Goal: Information Seeking & Learning: Learn about a topic

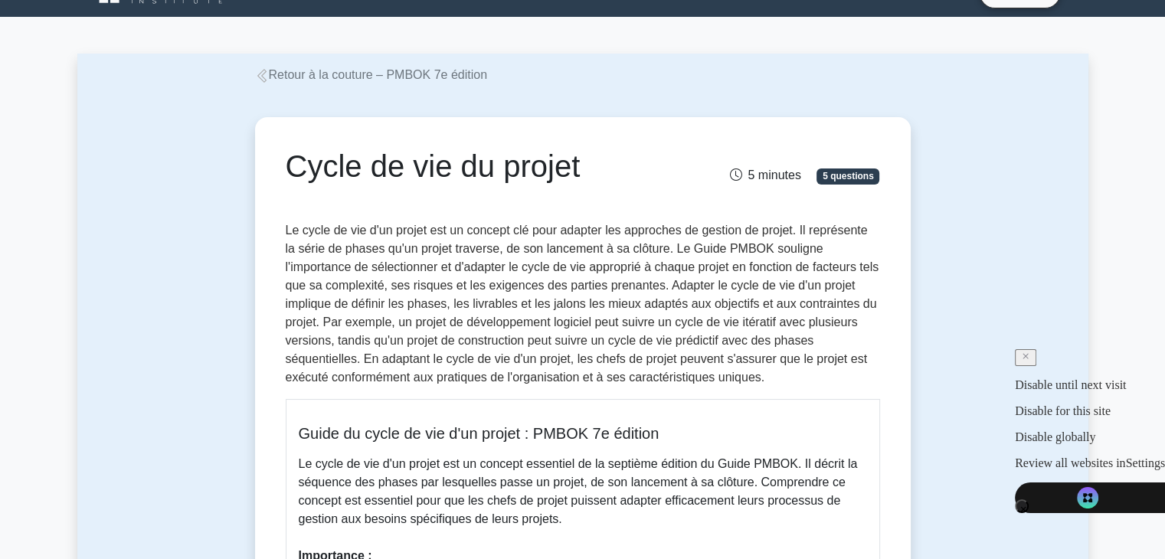
scroll to position [41, 0]
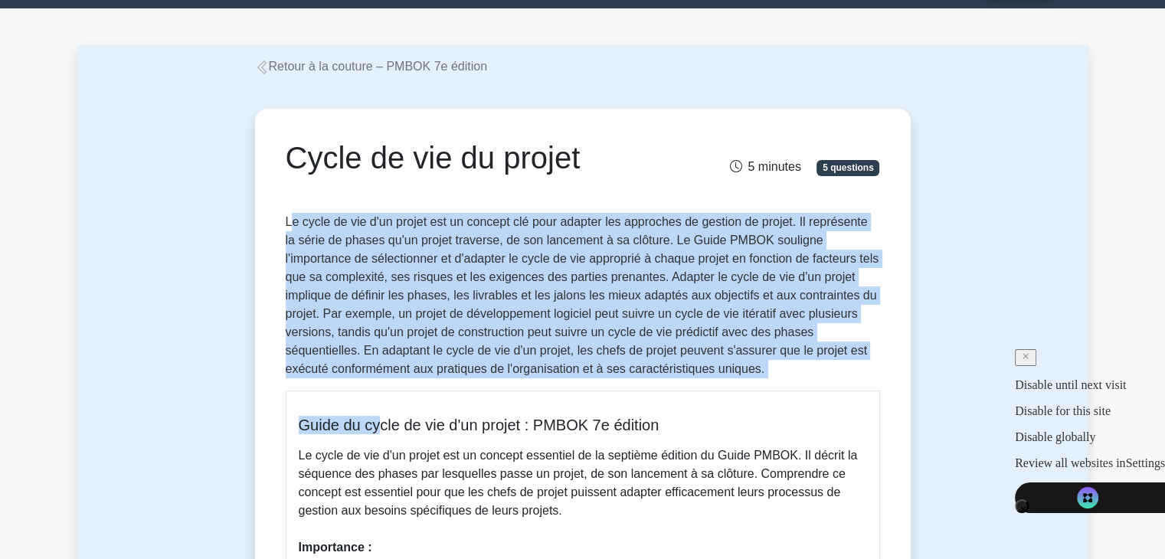
drag, startPoint x: 290, startPoint y: 222, endPoint x: 381, endPoint y: 390, distance: 191.0
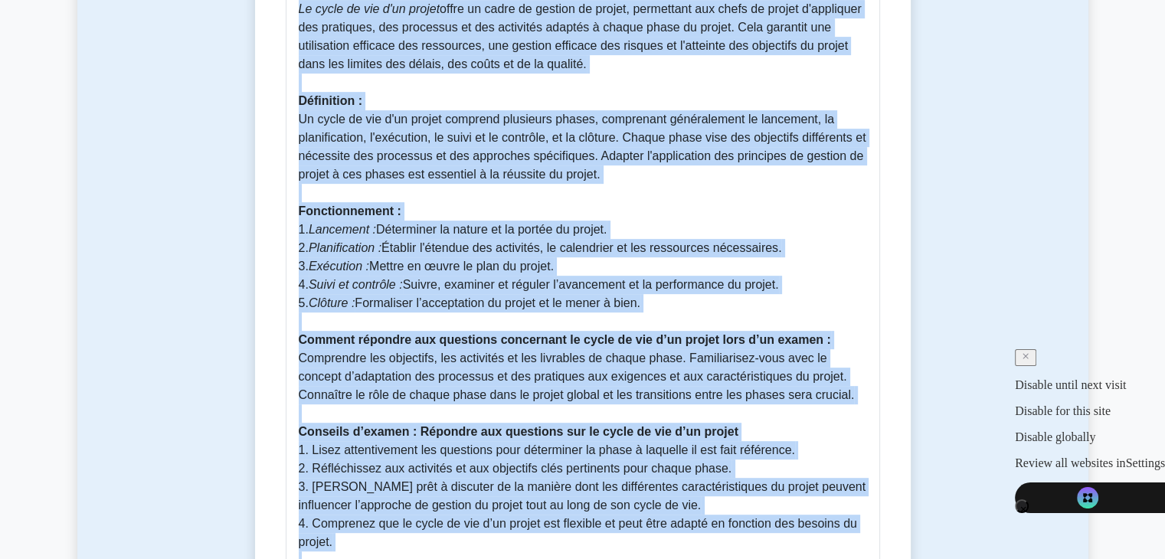
scroll to position [807, 0]
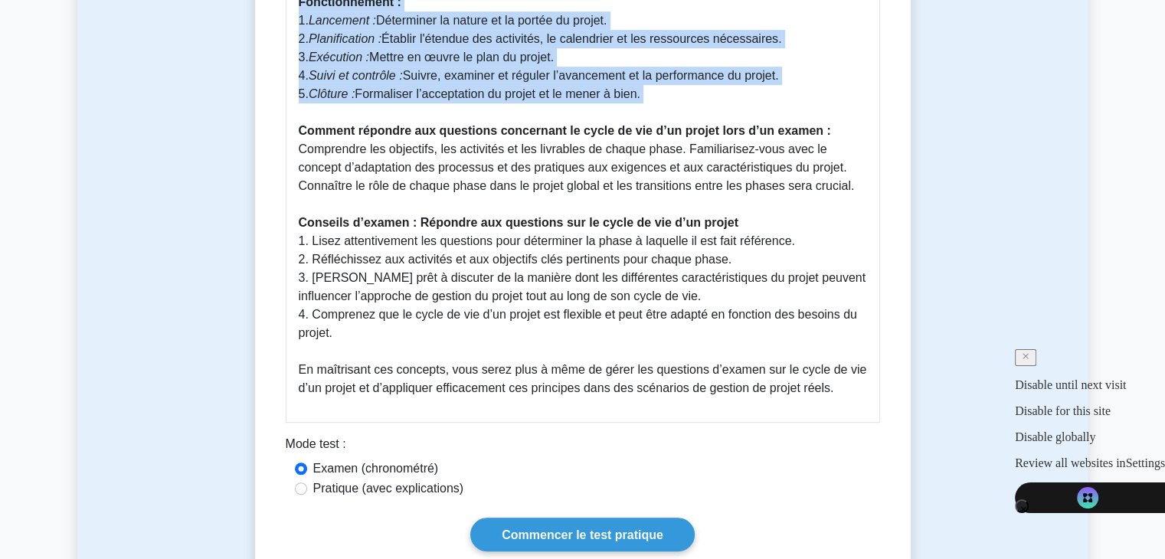
drag, startPoint x: 286, startPoint y: 221, endPoint x: 792, endPoint y: 106, distance: 519.5
copy div "Le cycle de vie d'un projet est un concept clé pour adapter les approches de ge…"
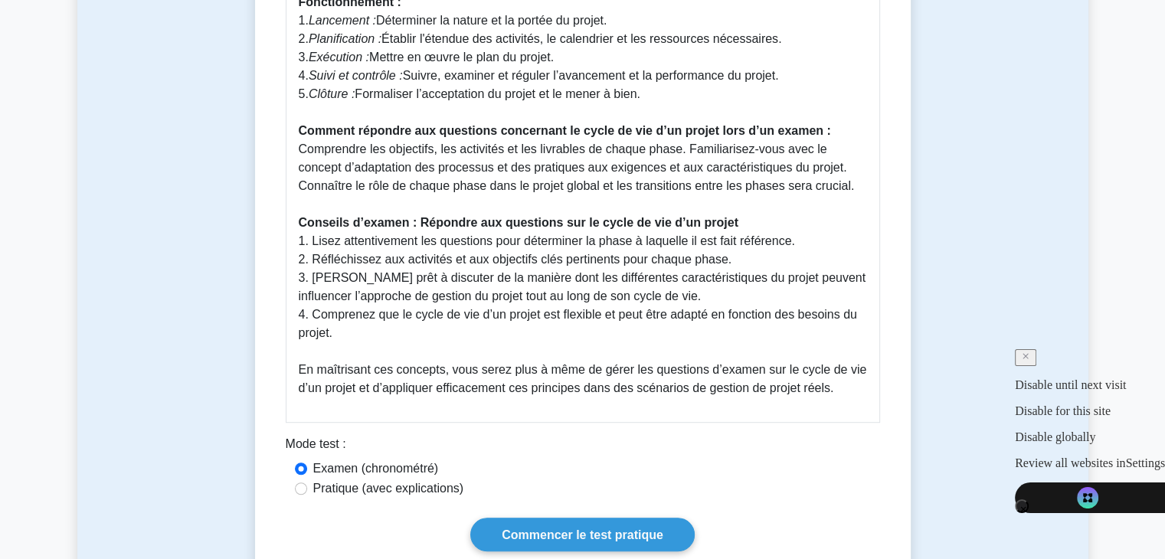
click at [425, 296] on font "3. Soyez prêt à discuter de la manière dont les différentes caractéristiques du…" at bounding box center [583, 286] width 568 height 31
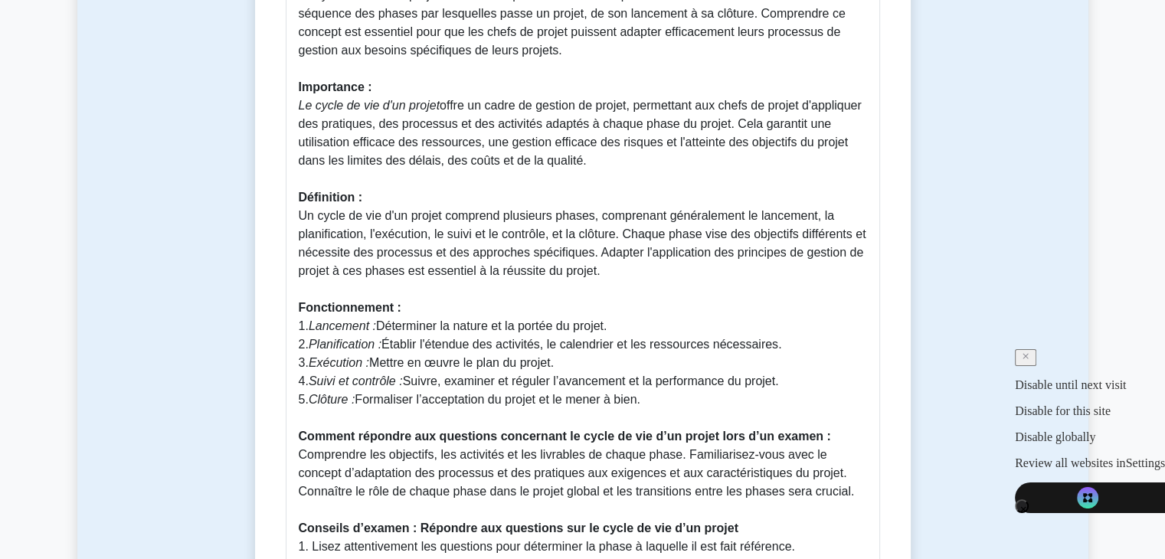
scroll to position [0, 0]
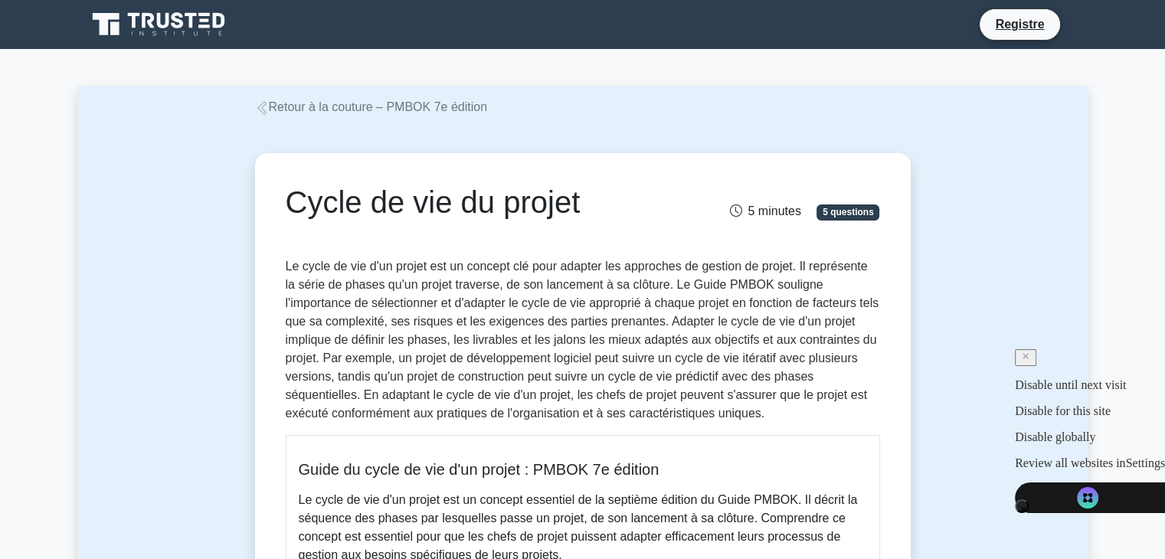
click at [263, 108] on icon at bounding box center [261, 108] width 9 height 14
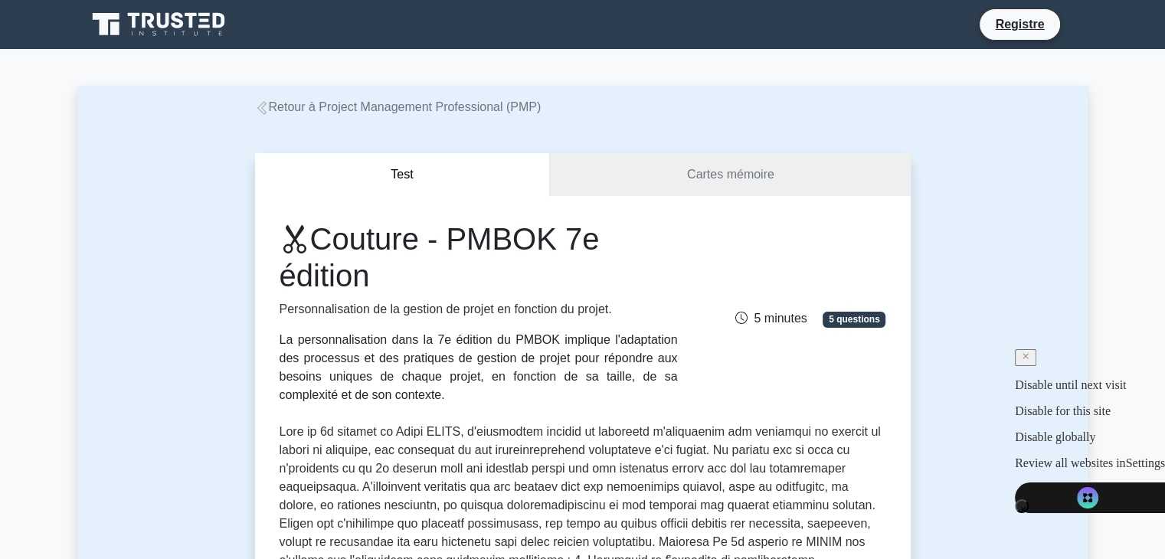
click at [263, 108] on icon at bounding box center [261, 108] width 9 height 14
